Goal: Find specific page/section: Find specific page/section

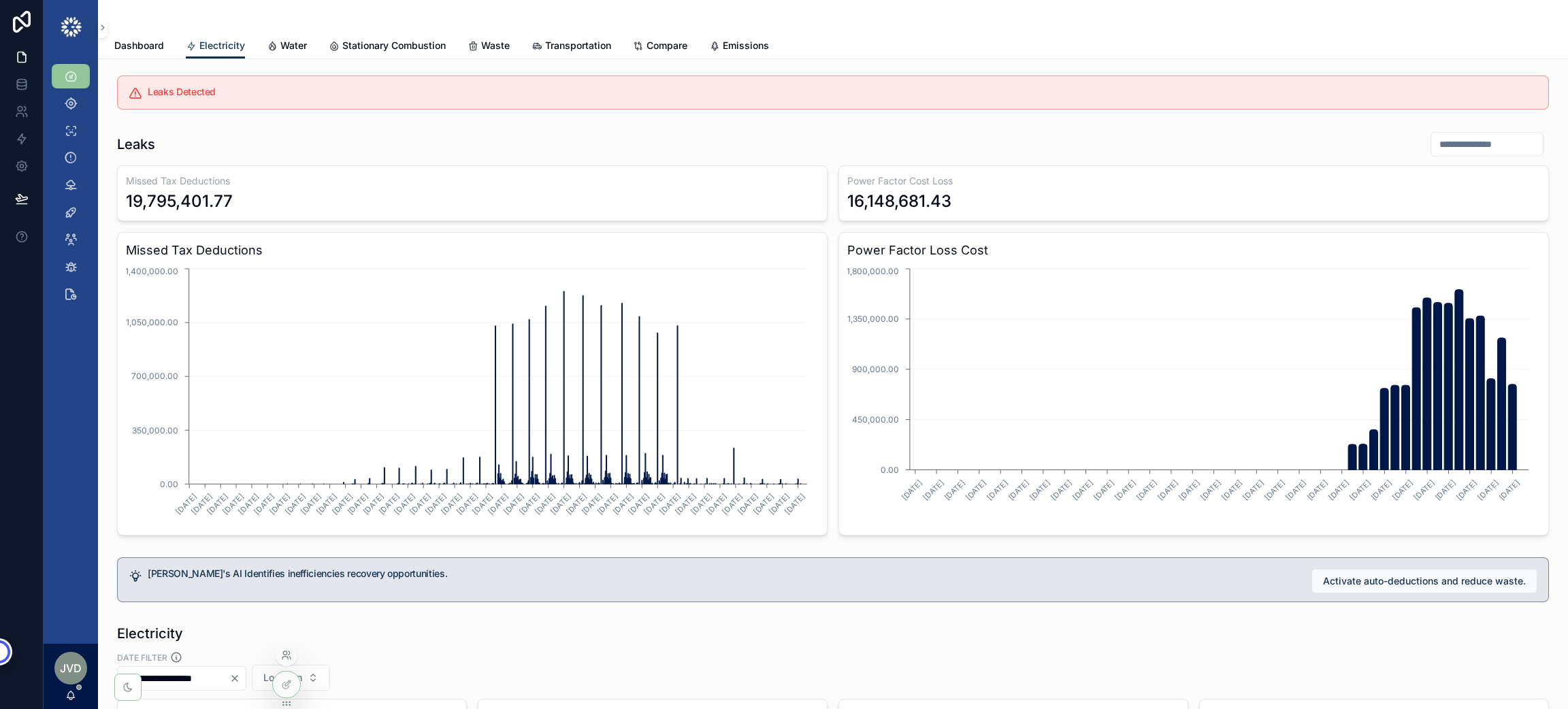
click at [285, 656] on icon at bounding box center [286, 655] width 11 height 11
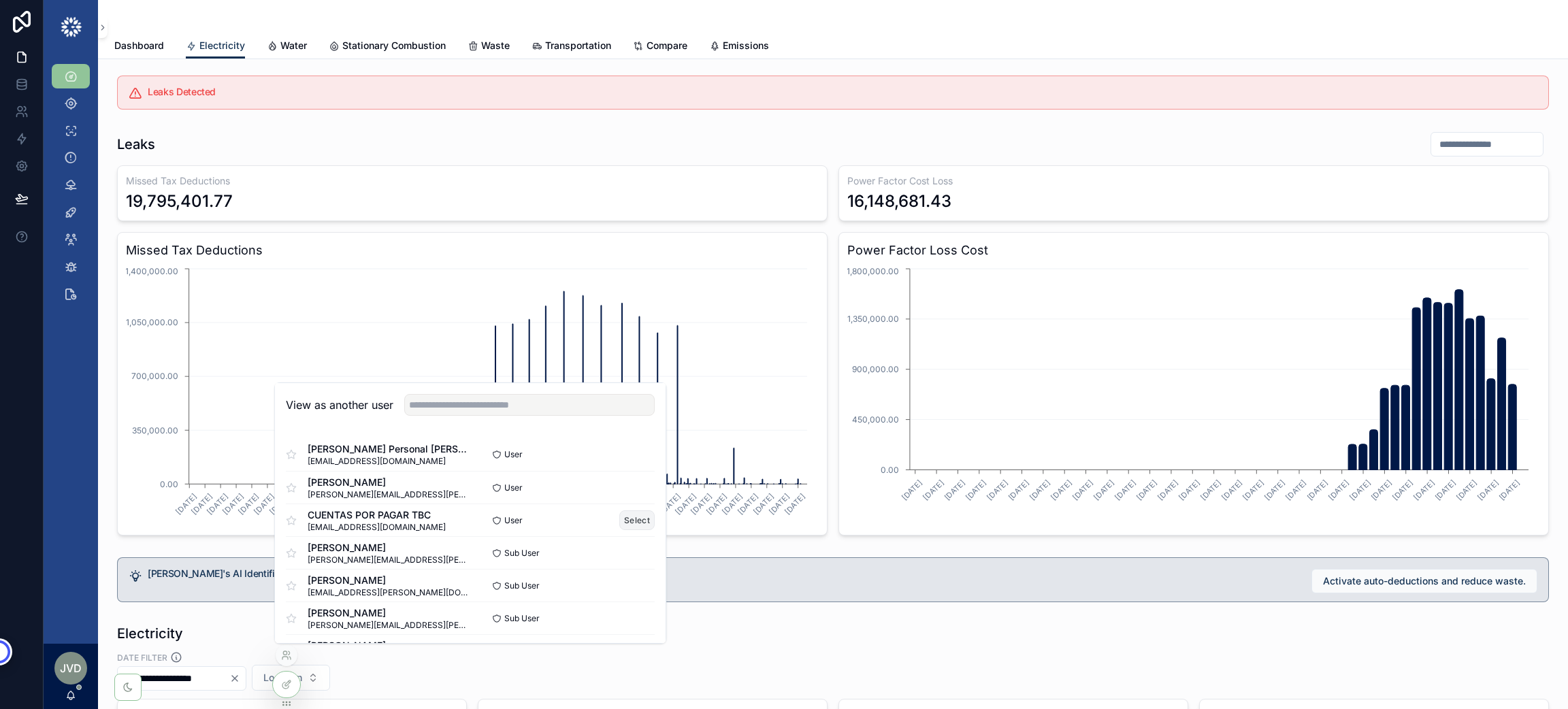
click at [627, 524] on button "Select" at bounding box center [637, 520] width 35 height 20
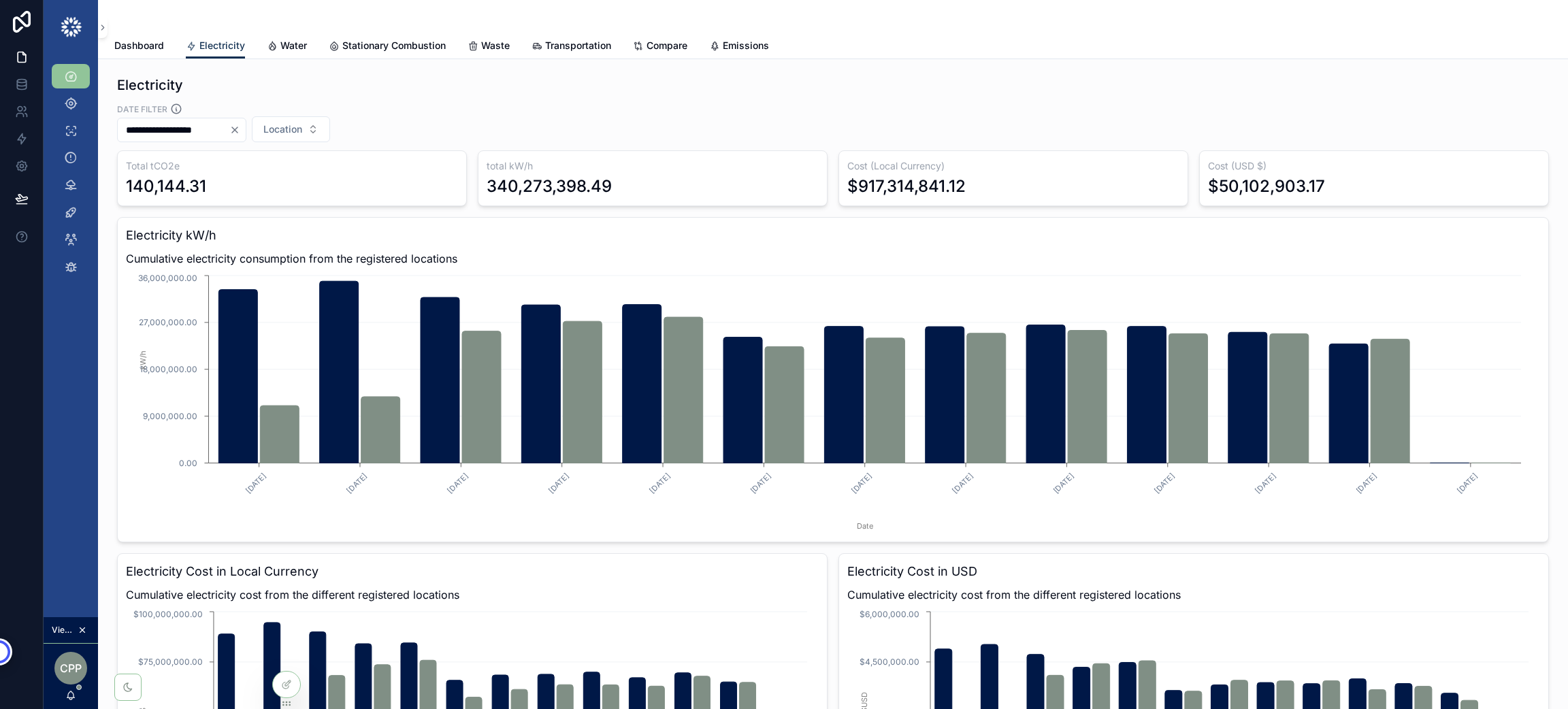
click at [889, 120] on div "**********" at bounding box center [832, 122] width 1432 height 40
click at [74, 100] on icon "scrollable content" at bounding box center [70, 103] width 13 height 13
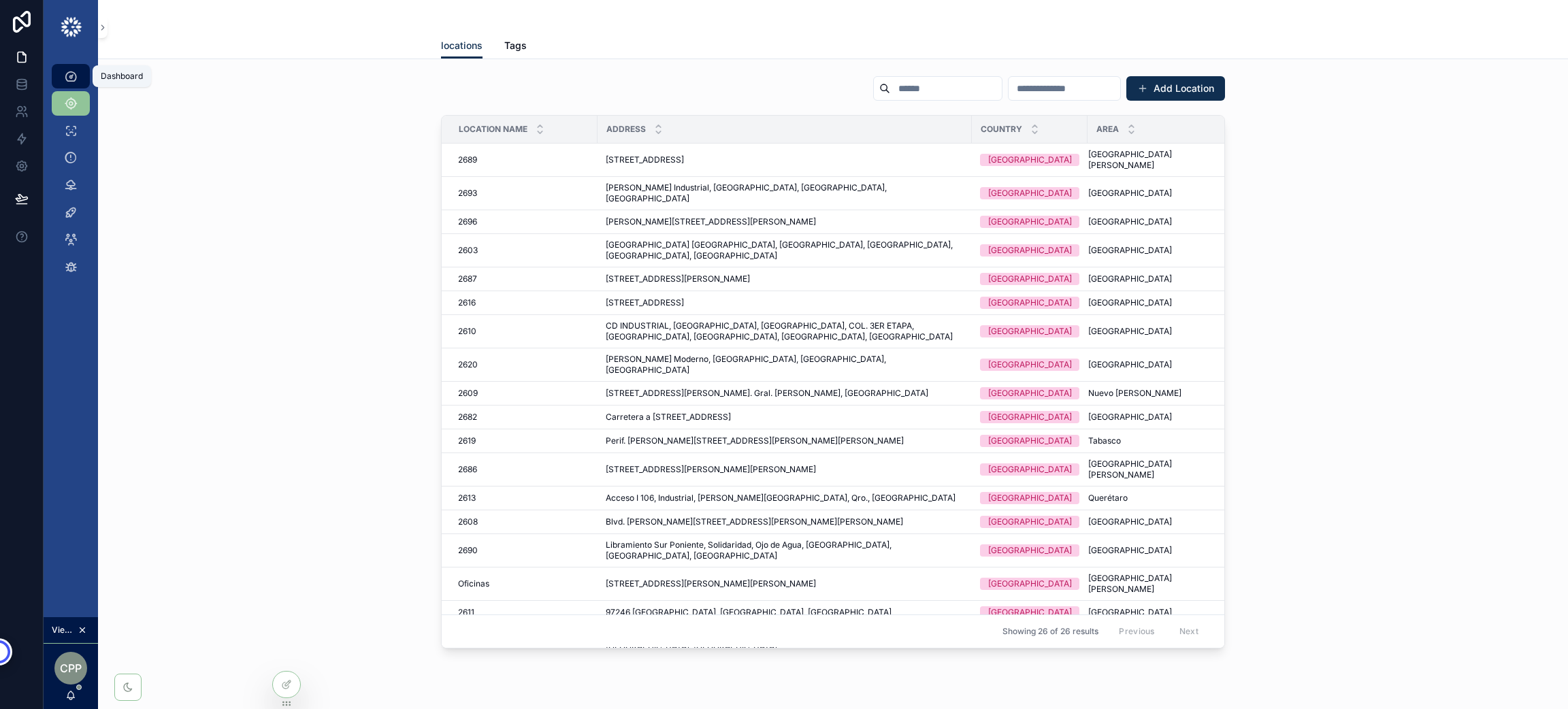
click at [64, 69] on icon "scrollable content" at bounding box center [70, 76] width 13 height 13
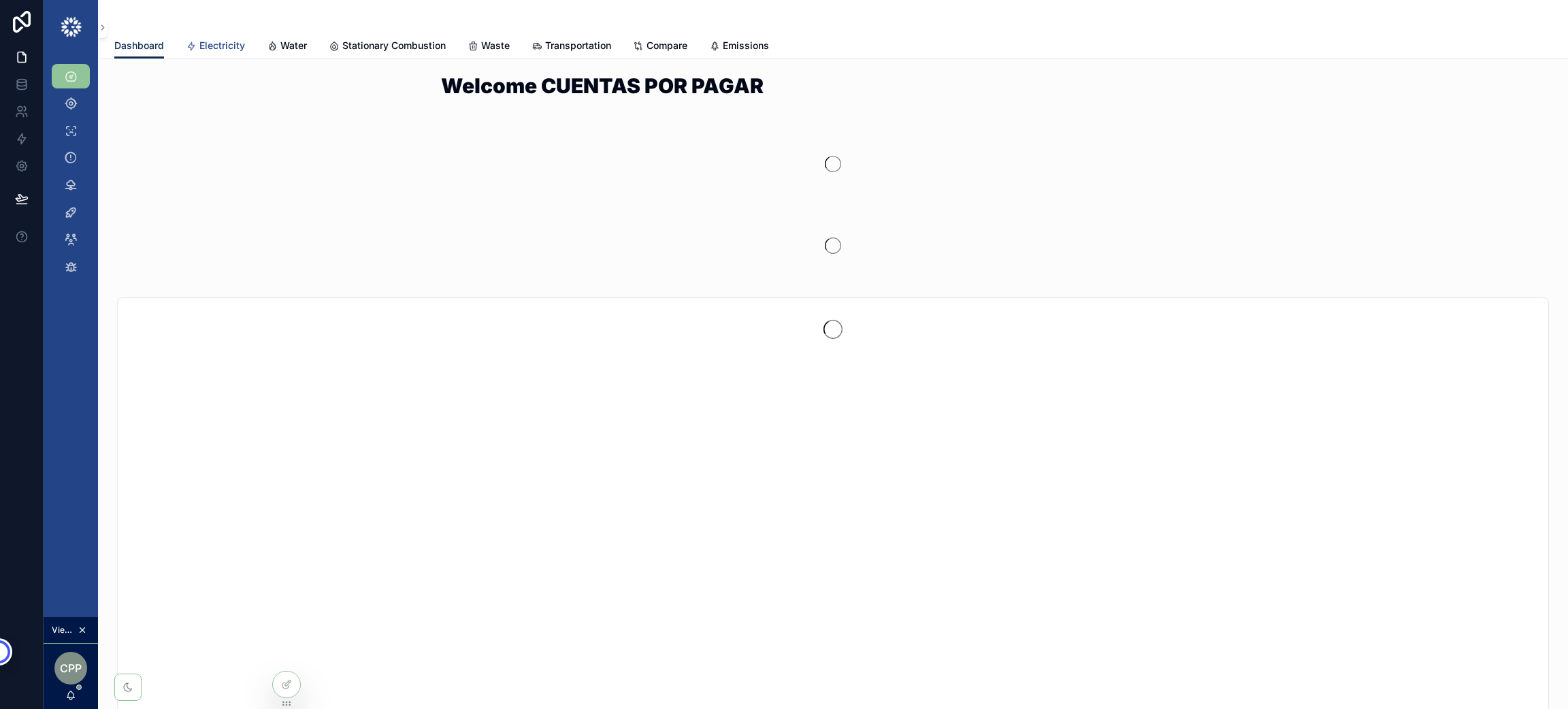
click at [227, 46] on span "Electricity" at bounding box center [222, 45] width 45 height 13
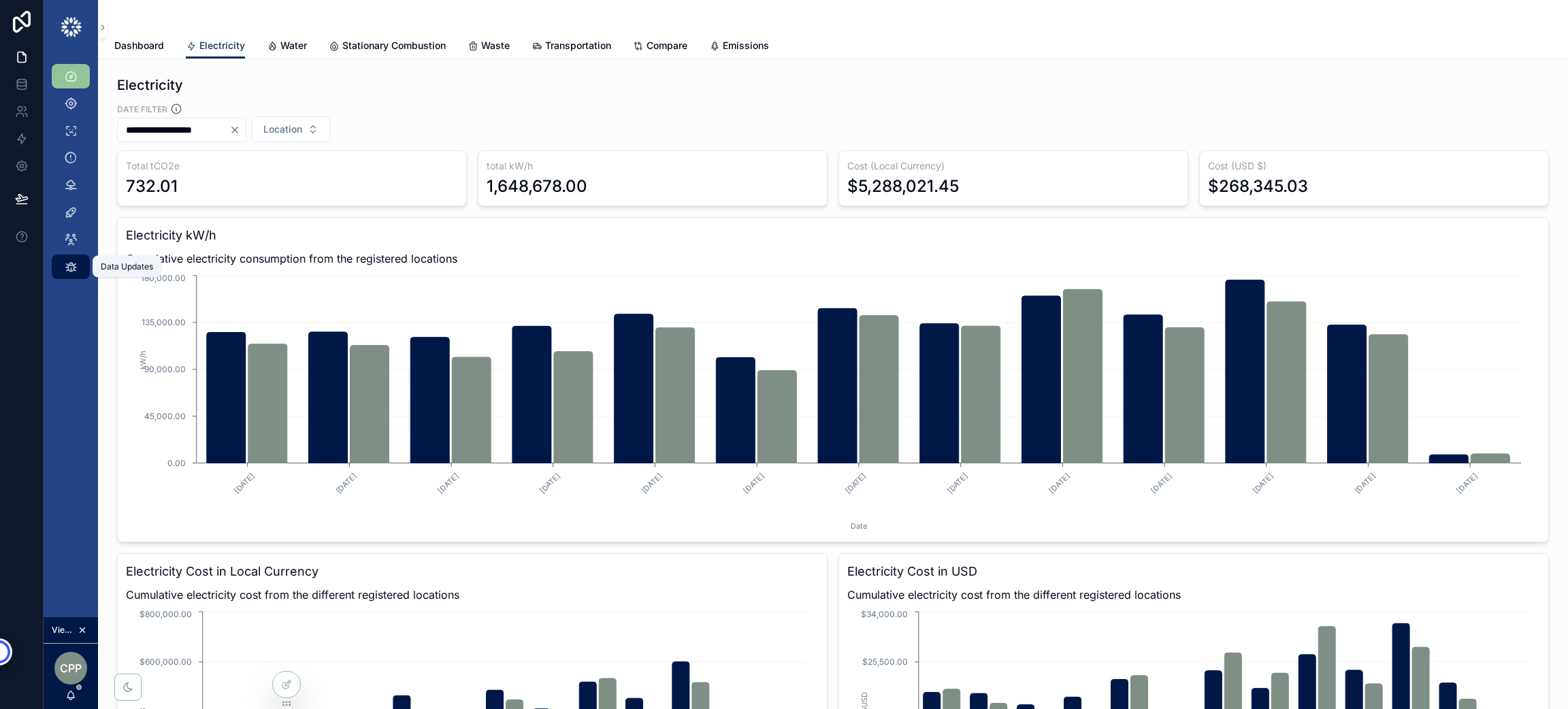
click at [67, 269] on icon "scrollable content" at bounding box center [70, 266] width 13 height 13
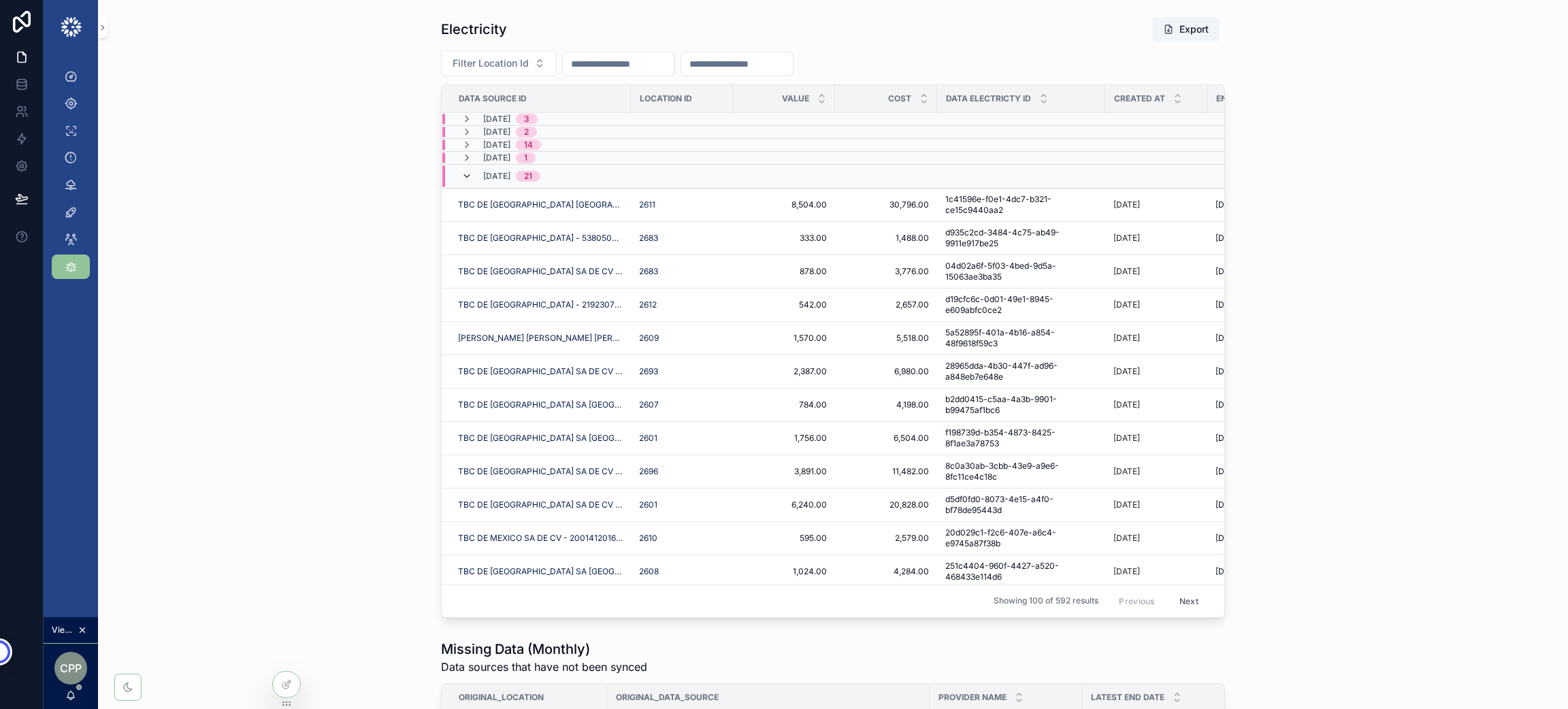
click at [462, 171] on icon "scrollable content" at bounding box center [467, 175] width 11 height 11
